Goal: Task Accomplishment & Management: Use online tool/utility

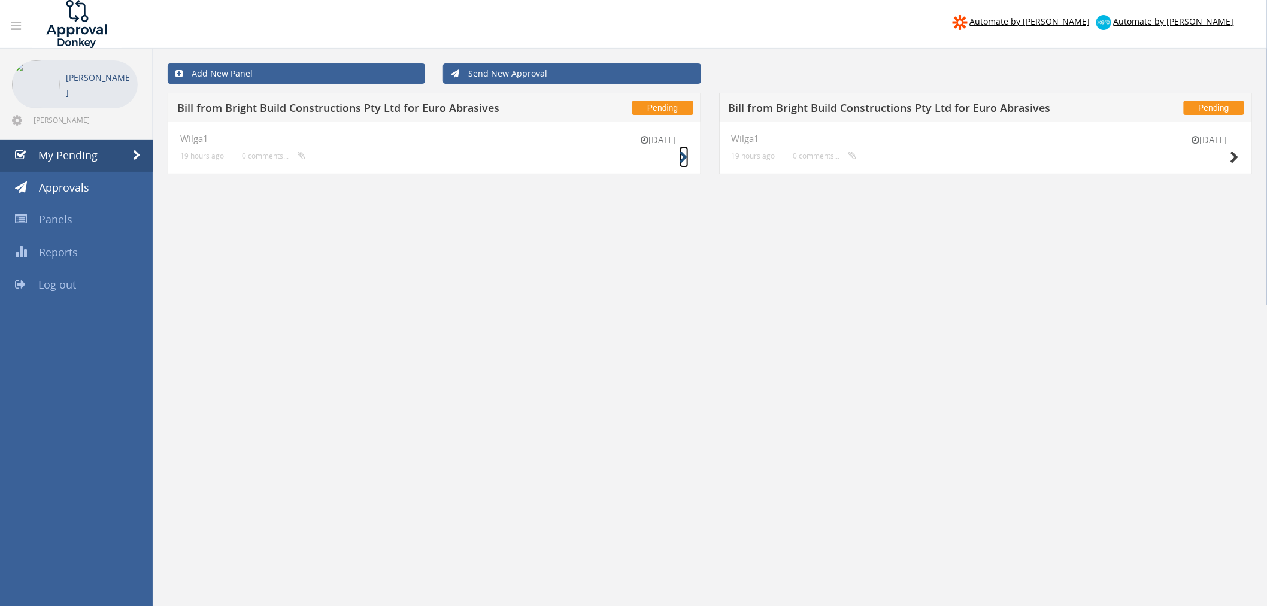
click at [679, 154] on icon at bounding box center [683, 157] width 9 height 13
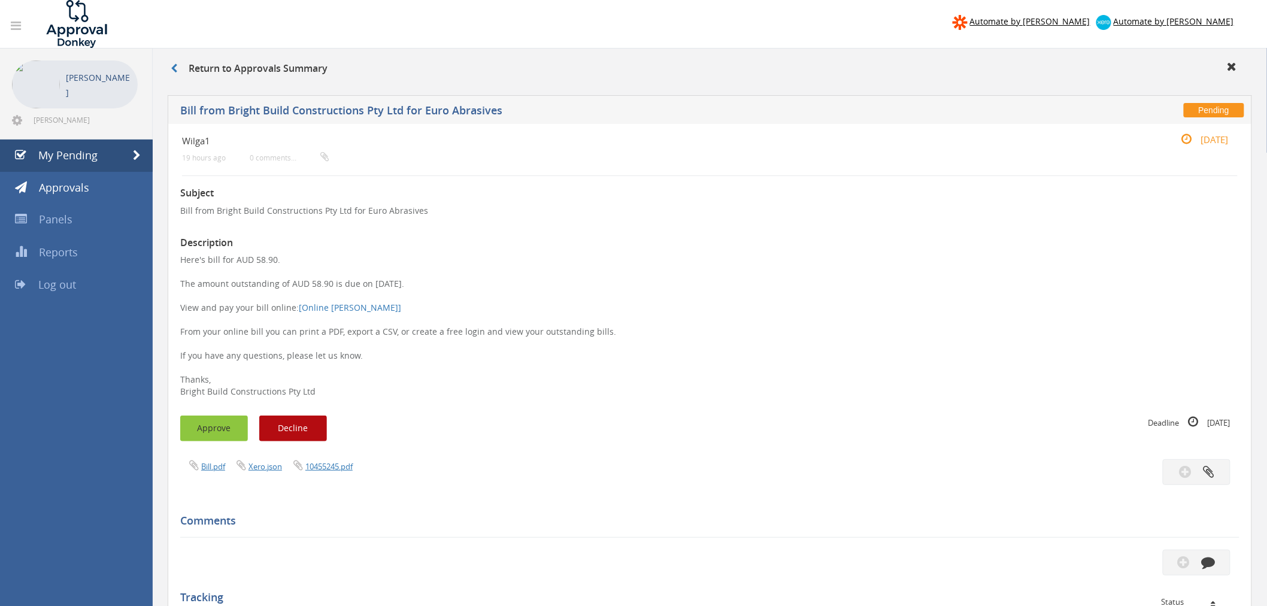
click at [219, 429] on button "Approve" at bounding box center [214, 428] width 68 height 26
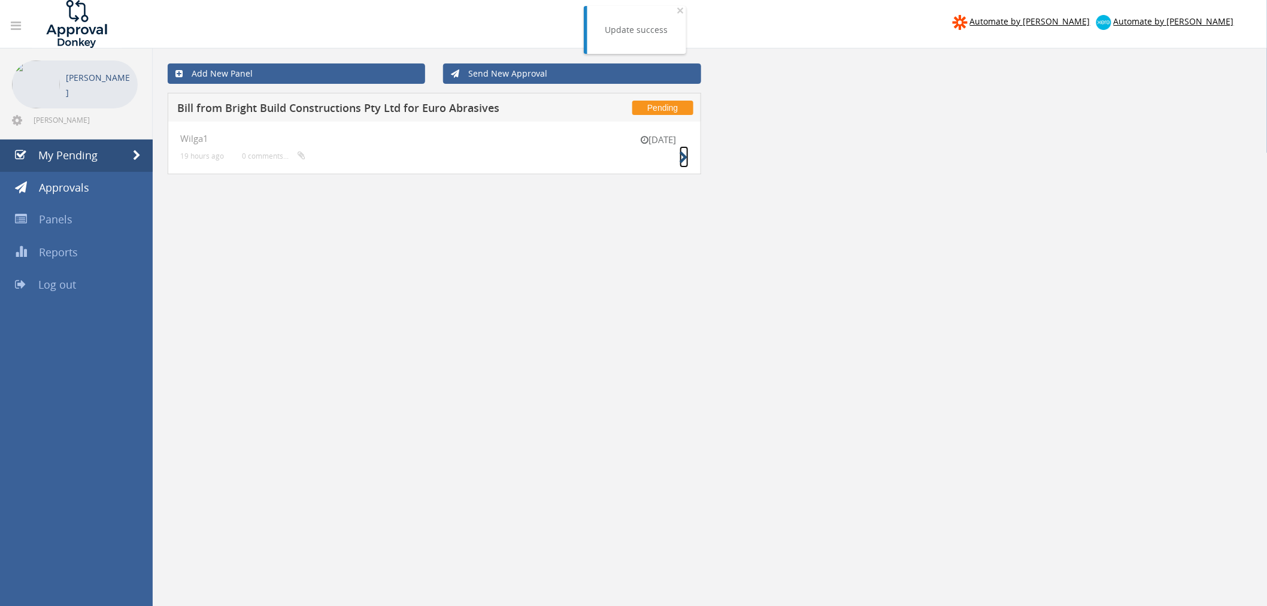
click at [679, 154] on icon at bounding box center [683, 157] width 9 height 13
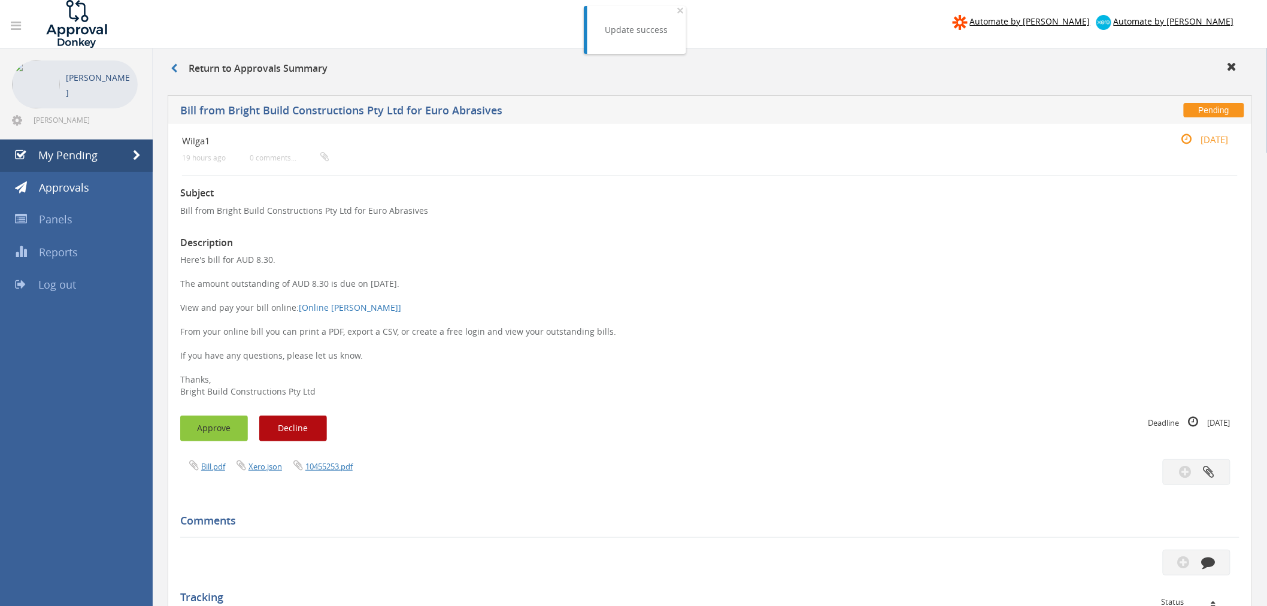
click at [210, 435] on button "Approve" at bounding box center [214, 428] width 68 height 26
